Goal: Obtain resource: Download file/media

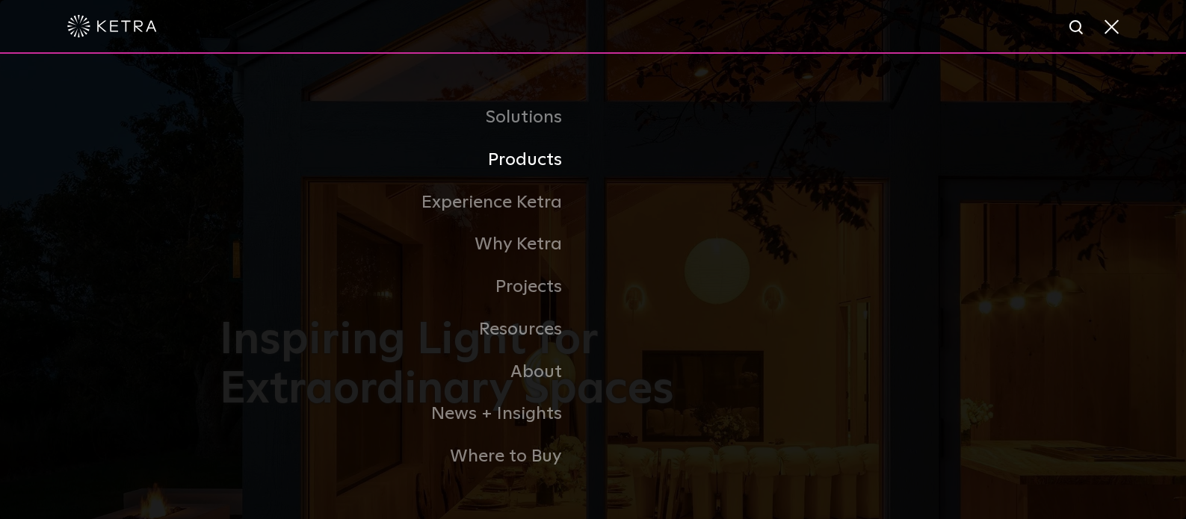
click at [522, 167] on link "Products" at bounding box center [407, 160] width 374 height 43
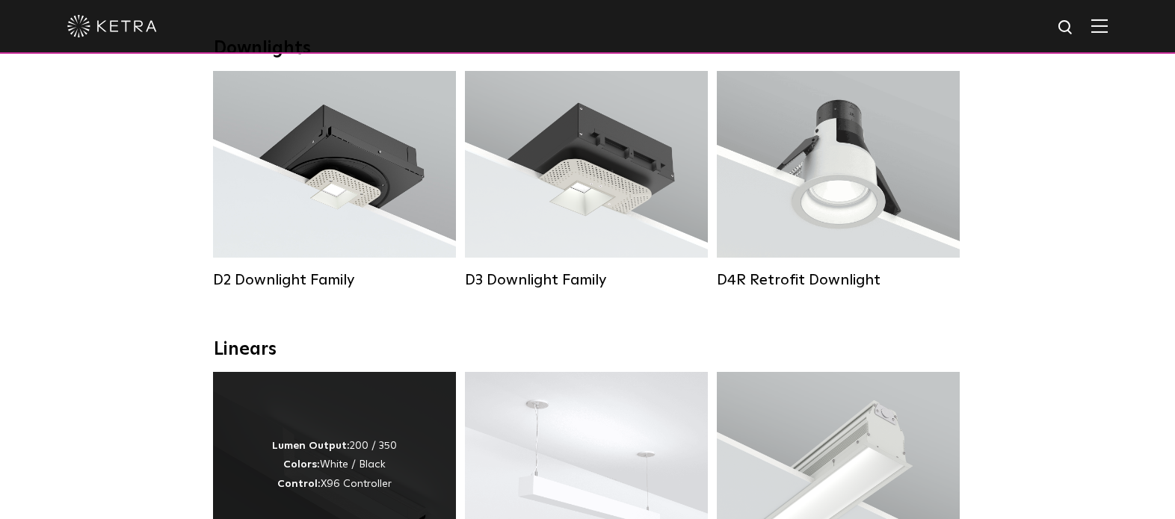
scroll to position [448, 0]
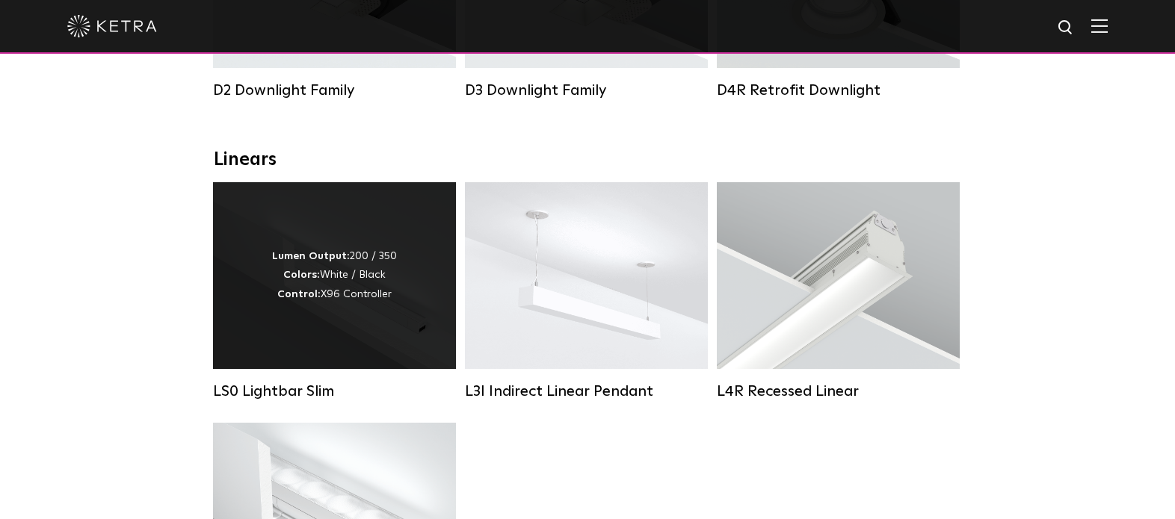
click at [339, 304] on div "Lumen Output: 200 / 350 Colors: White / Black Control: X96 Controller" at bounding box center [334, 275] width 125 height 57
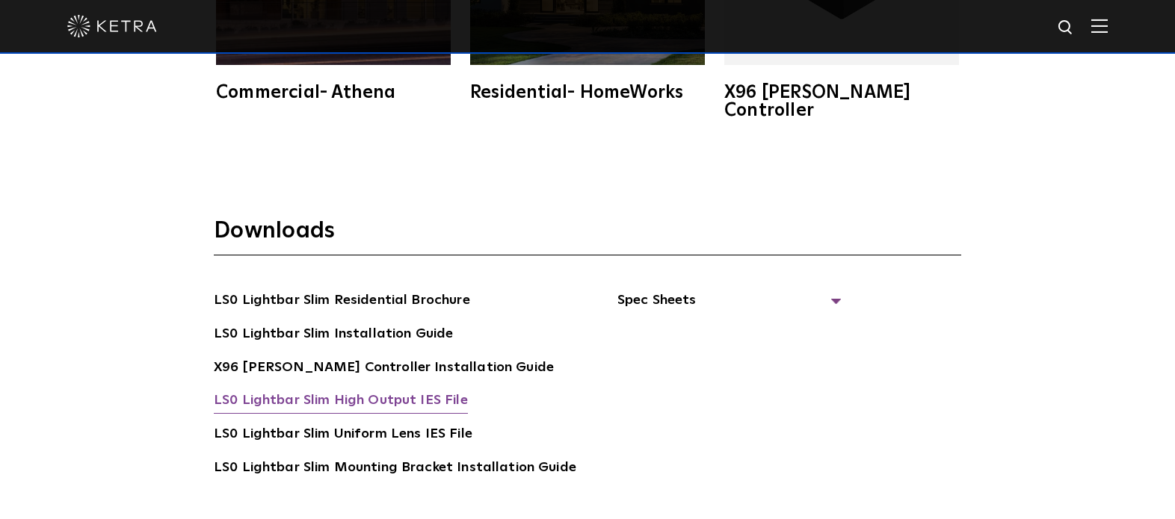
scroll to position [2615, 0]
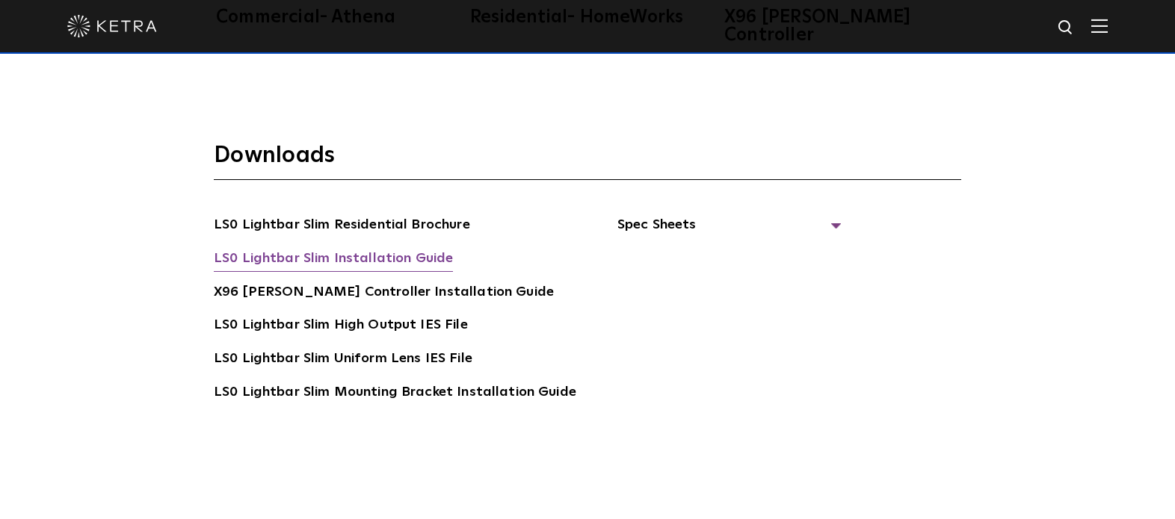
click at [332, 248] on link "LS0 Lightbar Slim Installation Guide" at bounding box center [333, 260] width 239 height 24
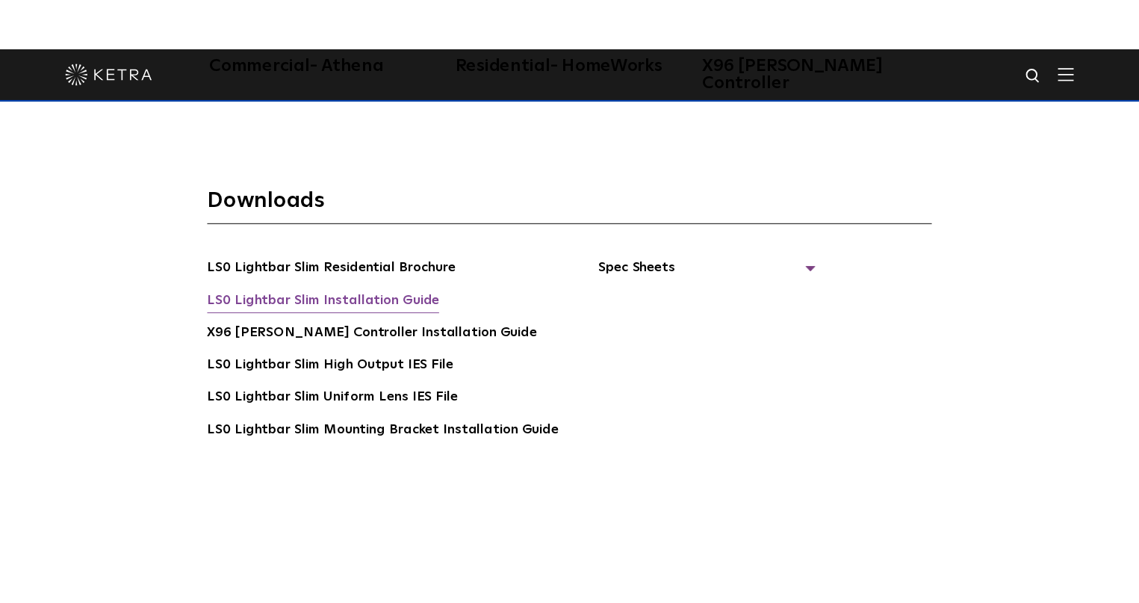
scroll to position [2800, 0]
